Goal: Task Accomplishment & Management: Manage account settings

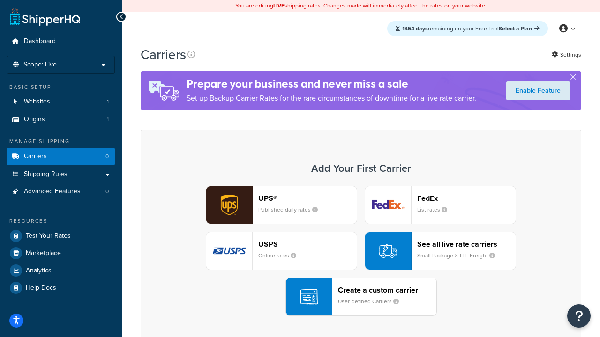
click at [361, 251] on div "UPS® Published daily rates FedEx List rates USPS Online rates See all live rate…" at bounding box center [360, 251] width 421 height 130
click at [466, 198] on header "FedEx" at bounding box center [466, 198] width 98 height 9
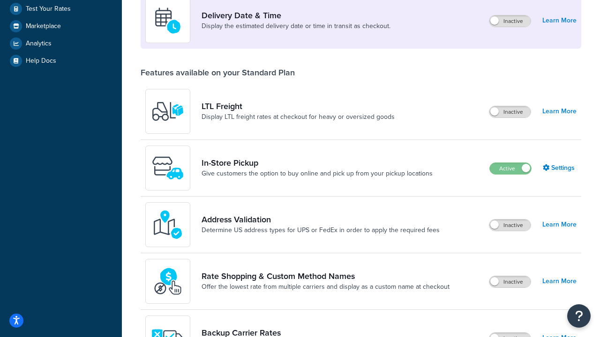
scroll to position [227, 0]
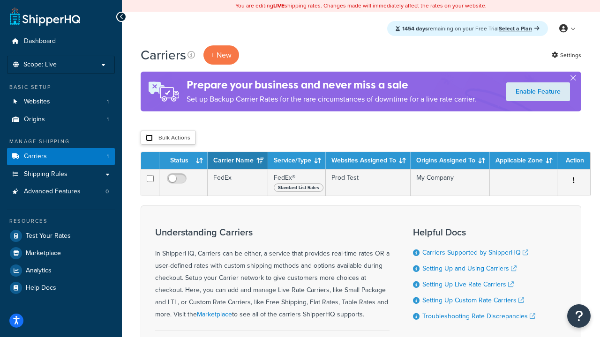
click at [149, 138] on input "checkbox" at bounding box center [149, 137] width 7 height 7
checkbox input "true"
click at [0, 0] on button "Delete" at bounding box center [0, 0] width 0 height 0
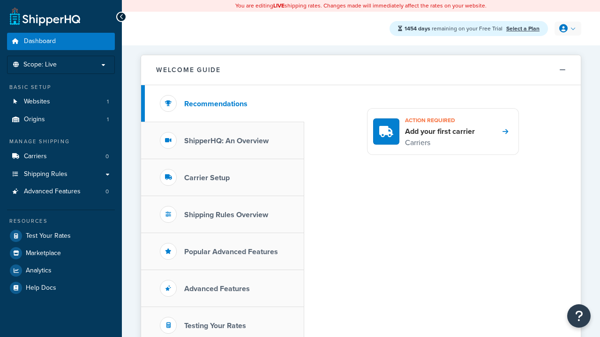
click at [566, 29] on icon at bounding box center [563, 28] width 8 height 8
click at [0, 0] on span "My Profile" at bounding box center [0, 0] width 0 height 0
